Goal: Find specific page/section: Find specific page/section

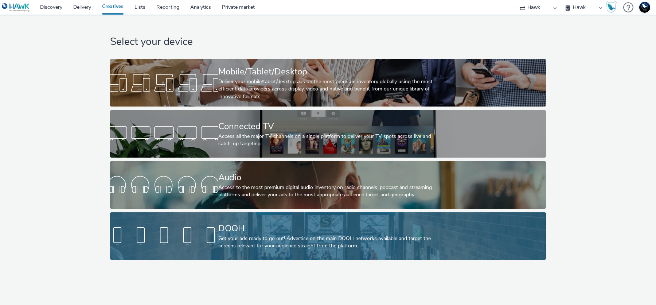
click at [212, 224] on div at bounding box center [164, 235] width 108 height 23
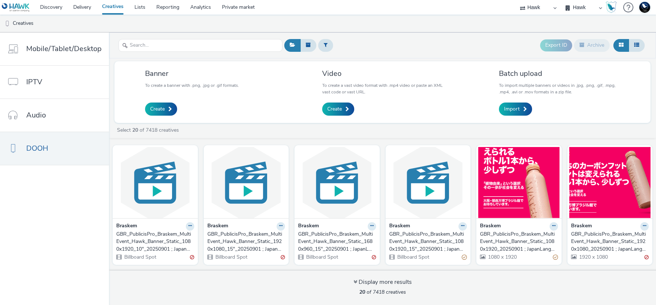
click at [529, 9] on select "75 Media A8 Media Group ABI Media Abkom AB Abovo Ace & [PERSON_NAME] Ad-on Medi…" at bounding box center [538, 7] width 44 height 15
select select "ac009755-aa48-4799-8050-7a339a378eb8"
click at [516, 0] on select "75 Media A8 Media Group ABI Media Abkom AB Abovo Ace & [PERSON_NAME] Ad-on Medi…" at bounding box center [538, 7] width 44 height 15
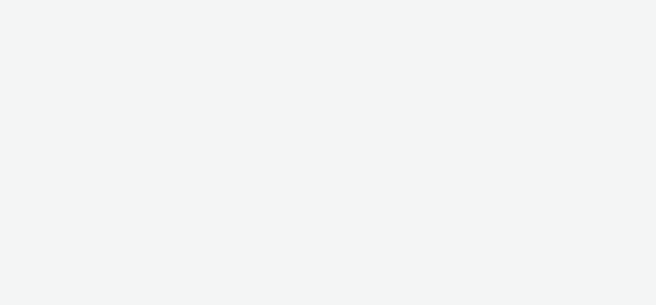
select select "ac009755-aa48-4799-8050-7a339a378eb8"
select select "d3406a9b-95e8-409c-967d-04bb2c697fe0"
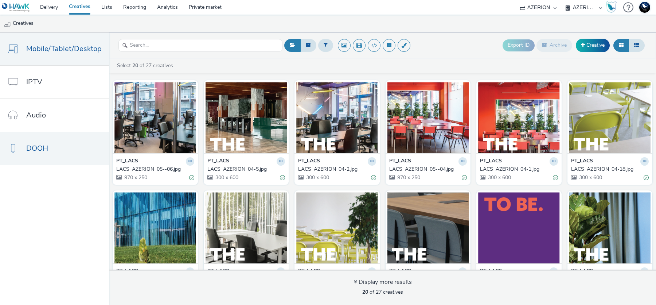
click at [48, 155] on link "DOOH" at bounding box center [54, 148] width 109 height 33
